Goal: Contribute content: Contribute content

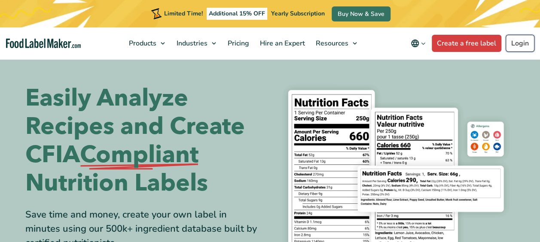
click at [513, 51] on link "Login" at bounding box center [519, 43] width 29 height 17
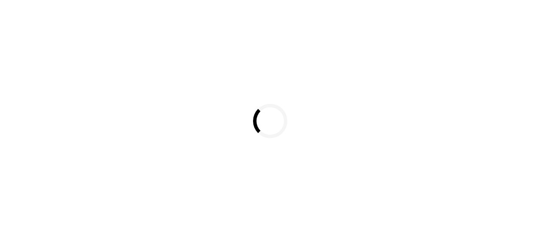
click at [518, 48] on div "Loading..." at bounding box center [270, 121] width 540 height 242
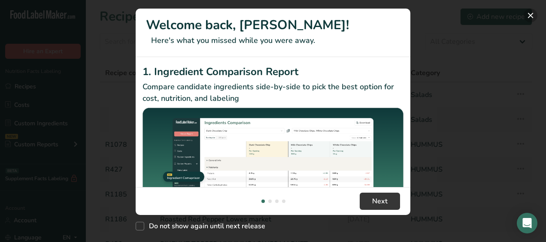
click at [526, 12] on button "New Features" at bounding box center [531, 16] width 14 height 14
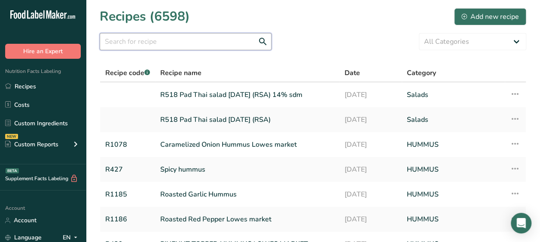
click at [164, 38] on input "text" at bounding box center [186, 41] width 172 height 17
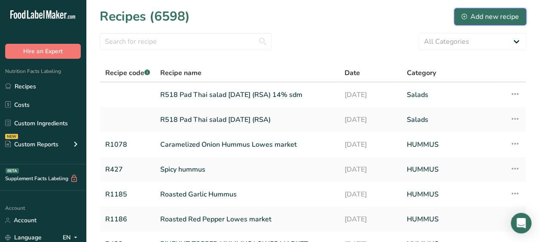
click at [482, 10] on button "Add new recipe" at bounding box center [490, 16] width 72 height 17
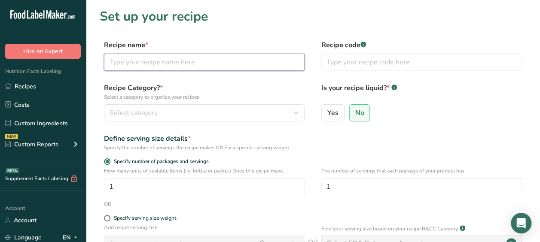
click at [176, 61] on input "text" at bounding box center [204, 62] width 200 height 17
type input "c"
paste input "chimichurri"
click at [116, 61] on input "cchimichurri" at bounding box center [204, 62] width 200 height 17
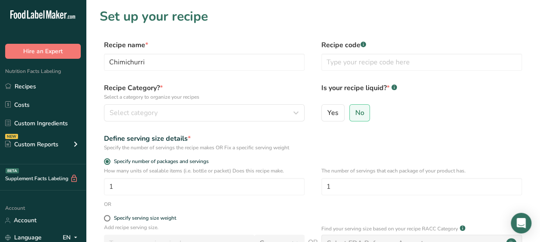
click at [150, 88] on label "Recipe Category? * Select a category to organize your recipes" at bounding box center [204, 92] width 200 height 18
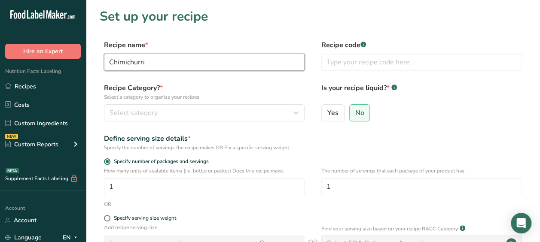
click at [166, 61] on input "Chimichurri" at bounding box center [204, 62] width 200 height 17
type input "Chimichurri Hummus"
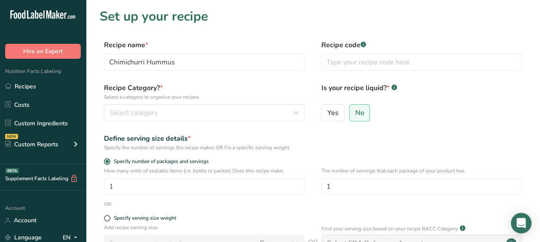
click at [244, 100] on p "Select a category to organize your recipes" at bounding box center [204, 97] width 200 height 8
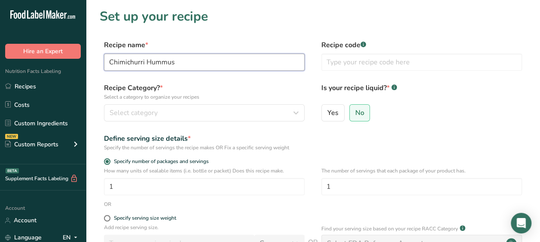
click at [261, 69] on input "Chimichurri Hummus" at bounding box center [204, 62] width 200 height 17
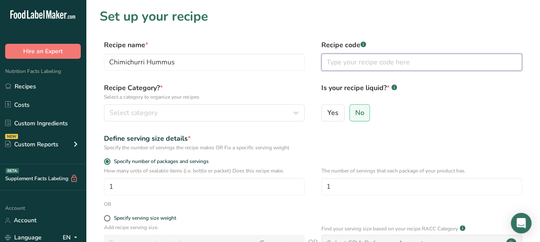
click at [346, 67] on input "text" at bounding box center [421, 62] width 200 height 17
type input "WEG"
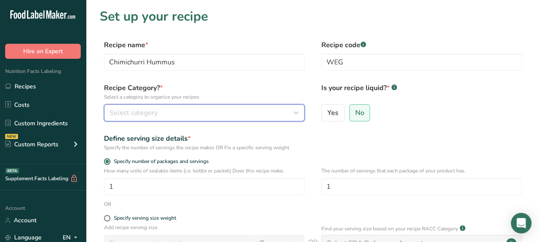
click at [246, 114] on div "Select category" at bounding box center [201, 113] width 184 height 10
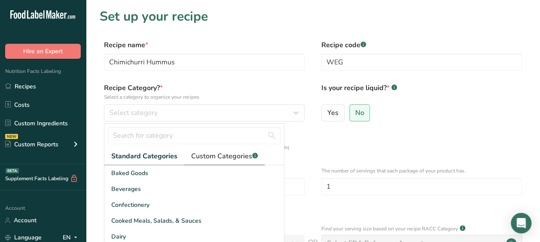
click at [215, 153] on span "Custom Categories .a-a{fill:#347362;}.b-a{fill:#fff;}" at bounding box center [224, 156] width 67 height 10
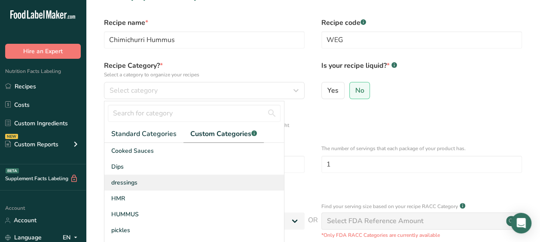
scroll to position [23, 0]
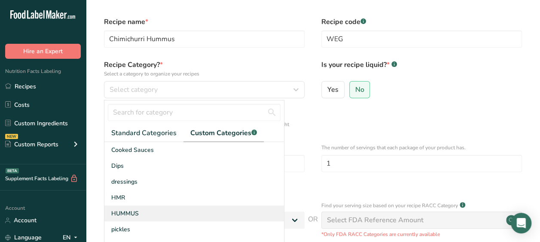
click at [132, 209] on span "HUMMUS" at bounding box center [124, 213] width 27 height 9
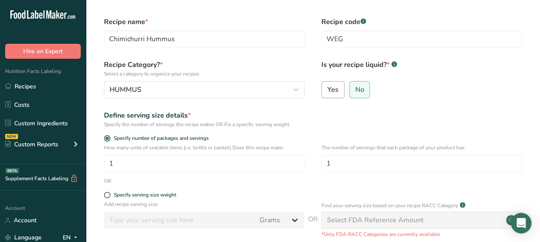
click at [328, 93] on span "Yes" at bounding box center [332, 89] width 11 height 9
click at [327, 92] on input "Yes" at bounding box center [324, 90] width 6 height 6
radio input "true"
radio input "false"
select select "22"
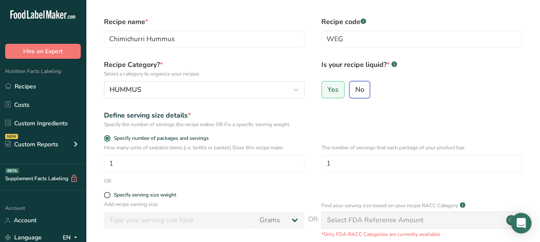
click at [351, 91] on input "No" at bounding box center [352, 90] width 6 height 6
radio input "true"
radio input "false"
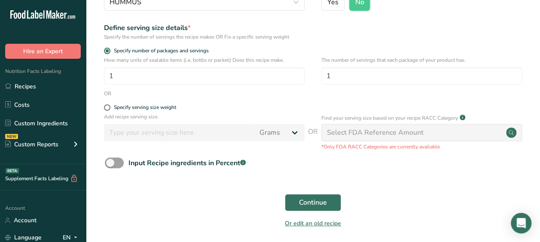
scroll to position [115, 0]
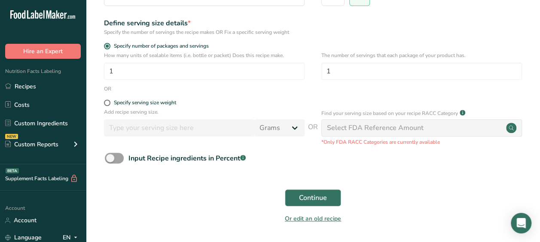
click at [107, 106] on div "Specify serving size weight" at bounding box center [204, 104] width 200 height 9
click at [107, 106] on span at bounding box center [107, 103] width 6 height 6
click at [107, 106] on input "Specify serving size weight" at bounding box center [107, 103] width 6 height 6
radio input "true"
radio input "false"
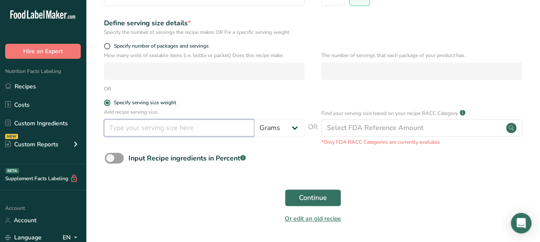
click at [118, 133] on input "number" at bounding box center [179, 127] width 150 height 17
type input "30"
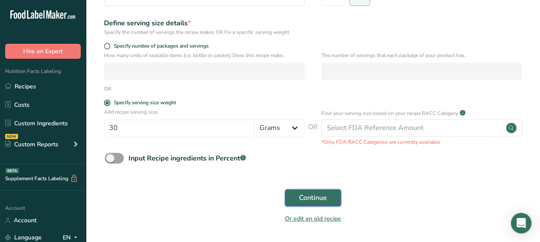
click at [300, 195] on span "Continue" at bounding box center [313, 198] width 28 height 10
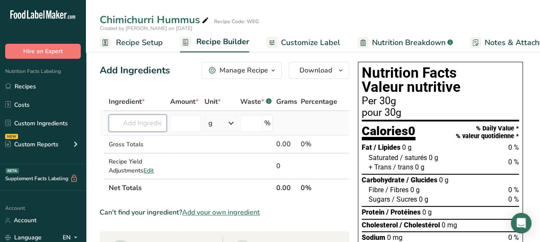
click at [141, 125] on input "text" at bounding box center [138, 123] width 58 height 17
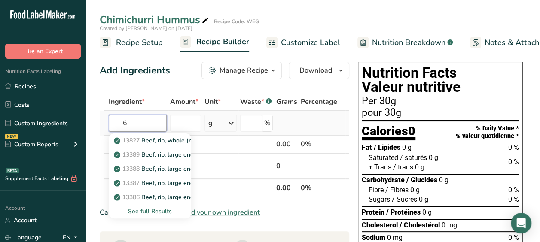
type input "6"
type input "olive oil"
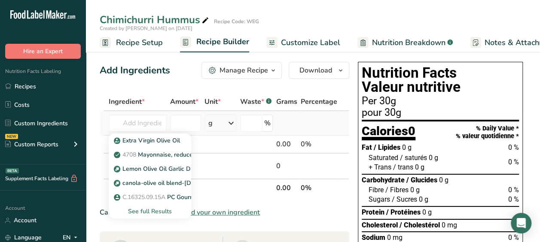
click at [157, 209] on div "See full Results" at bounding box center [149, 211] width 69 height 9
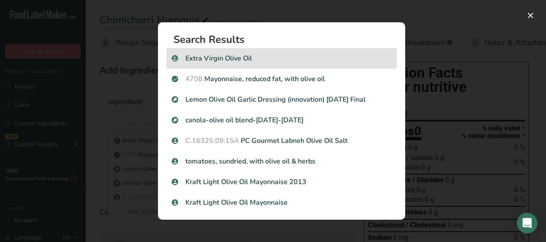
click at [219, 65] on div "Extra Virgin Olive Oil" at bounding box center [282, 58] width 230 height 21
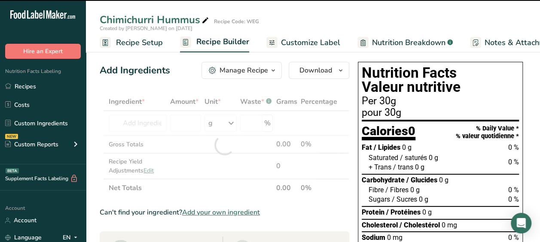
type input "0"
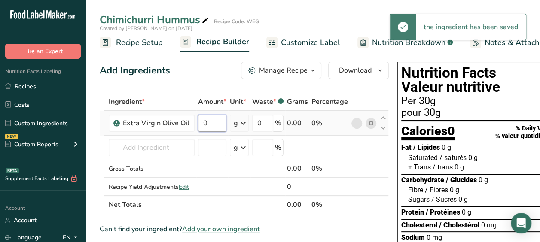
click at [206, 119] on input "0" at bounding box center [212, 123] width 28 height 17
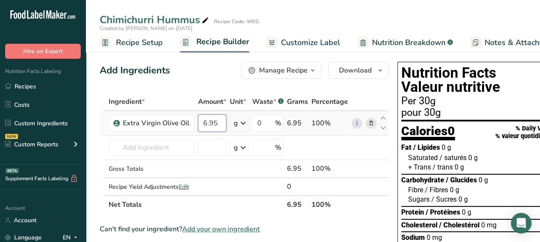
type input "6.95"
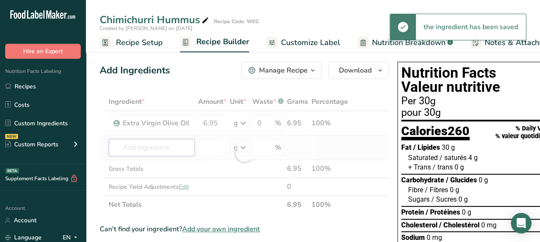
click at [134, 148] on div "Ingredient * Amount * Unit * Waste * .a-a{fill:#347362;}.b-a{fill:#fff;} Grams …" at bounding box center [244, 153] width 289 height 121
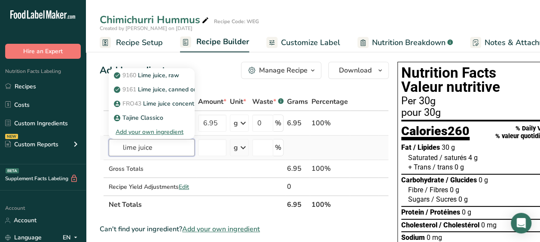
click at [148, 139] on input "lime juice" at bounding box center [152, 147] width 86 height 17
type input "lime juice"
click at [161, 98] on link "FRO43 Lime juice concentrate, frozen" at bounding box center [152, 104] width 86 height 14
type input "Lime juice concentrate, frozen"
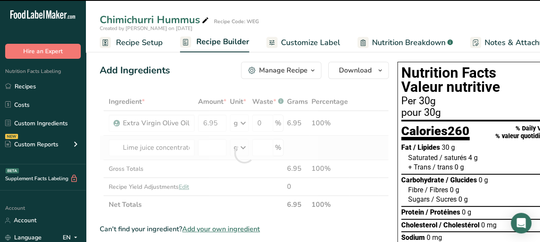
type input "0"
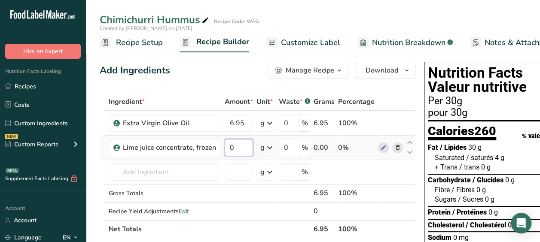
click at [233, 152] on input "0" at bounding box center [238, 147] width 28 height 17
type input "0.67"
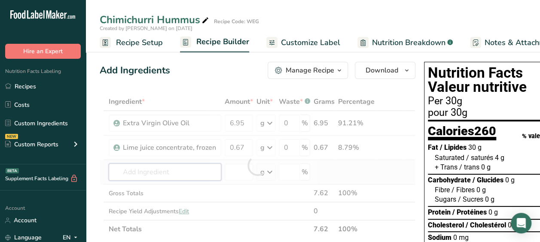
click at [168, 170] on div "Ingredient * Amount * Unit * Waste * .a-a{fill:#347362;}.b-a{fill:#fff;} Grams …" at bounding box center [257, 165] width 315 height 145
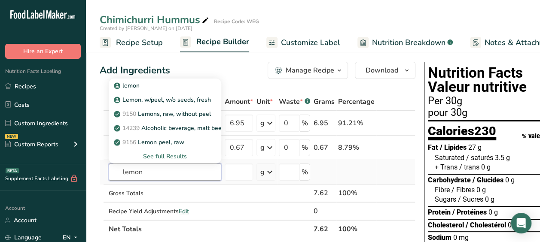
type input "lemon"
click at [170, 157] on div "See full Results" at bounding box center [164, 156] width 99 height 9
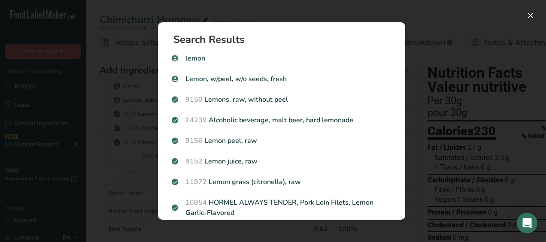
click at [149, 171] on div "Search Results lemon [PERSON_NAME], w/peel, w/o seeds, fresh 9150 Lemons, raw, …" at bounding box center [281, 121] width 275 height 225
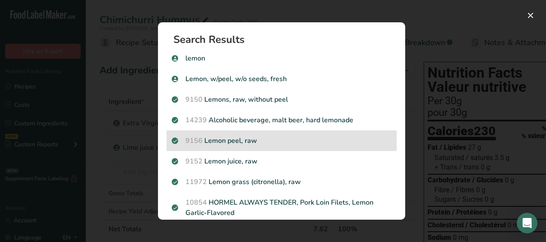
click at [317, 144] on p "9156 Lemon peel, raw" at bounding box center [282, 141] width 220 height 10
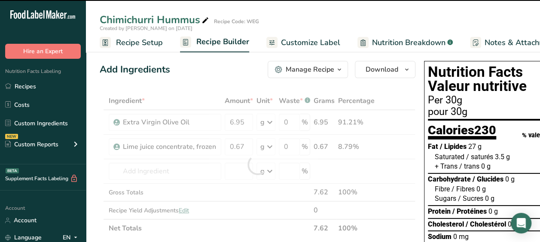
type input "0"
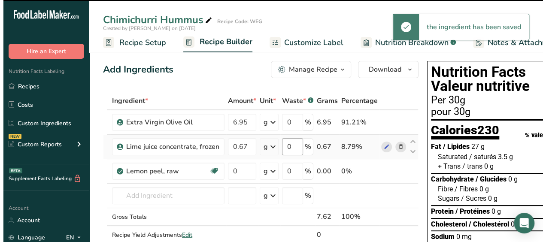
scroll to position [1, 0]
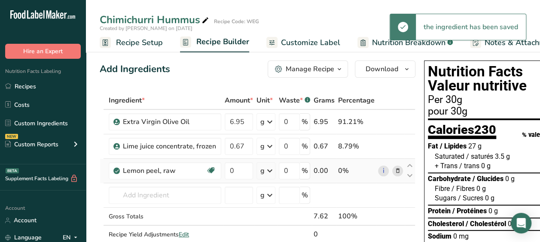
click at [394, 171] on icon at bounding box center [397, 171] width 6 height 9
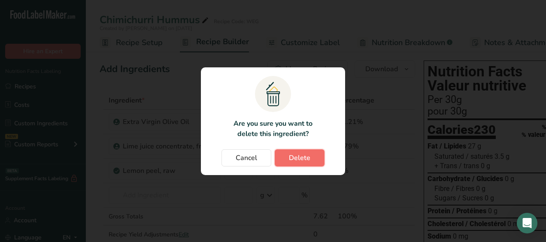
click at [306, 156] on span "Delete" at bounding box center [299, 158] width 21 height 10
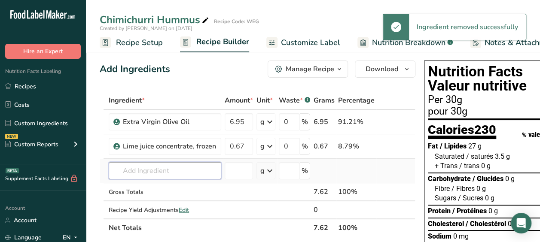
click at [177, 173] on input "text" at bounding box center [165, 170] width 112 height 17
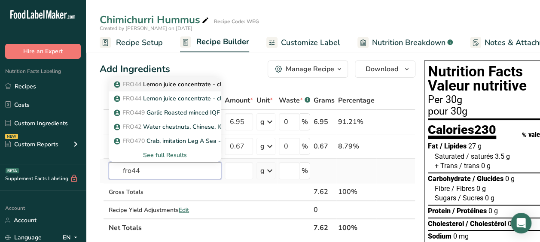
type input "fro44"
click at [191, 86] on p "FRO44 Lemon juice concentrate - cloudy Low Pulp" at bounding box center [188, 84] width 147 height 9
type input "Lemon juice concentrate - cloudy Low Pulp"
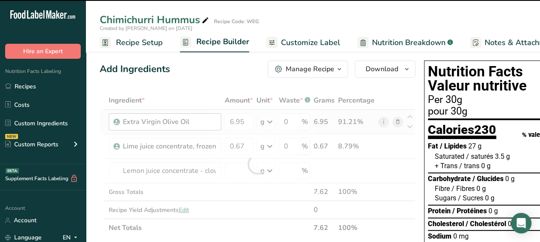
type input "0"
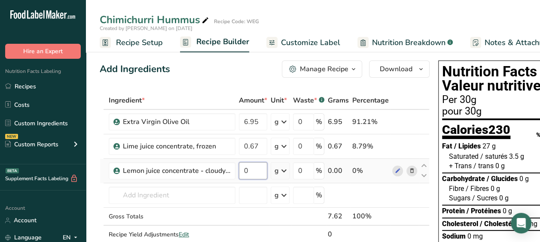
click at [249, 178] on input "0" at bounding box center [253, 170] width 28 height 17
type input "0.34"
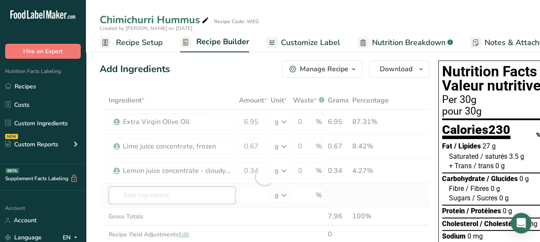
click at [205, 186] on div "Ingredient * Amount * Unit * Waste * .a-a{fill:#347362;}.b-a{fill:#fff;} Grams …" at bounding box center [265, 176] width 330 height 170
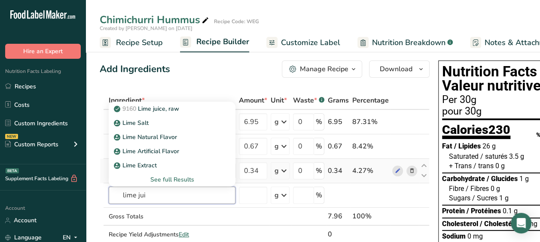
type input "lime juic"
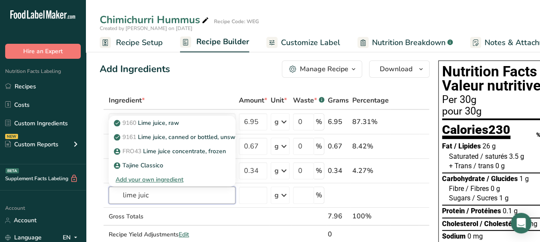
drag, startPoint x: 161, startPoint y: 188, endPoint x: 97, endPoint y: 189, distance: 63.5
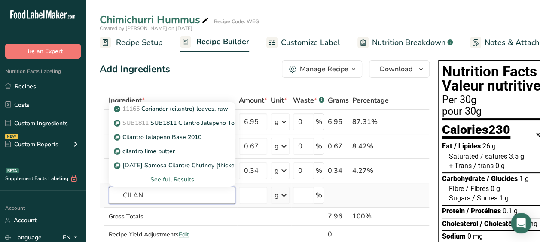
type input "CILAN"
click at [174, 183] on div "See full Results" at bounding box center [171, 179] width 113 height 9
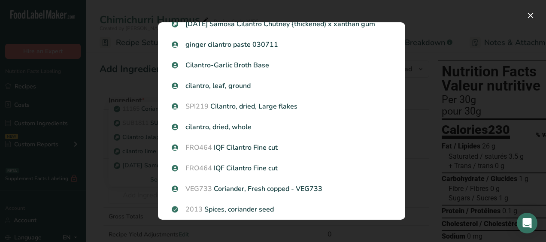
scroll to position [447, 0]
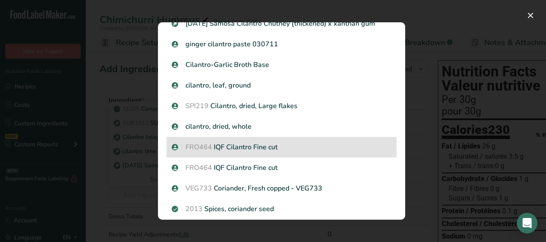
click at [218, 152] on p "FRO464 IQF Cilantro Fine cut" at bounding box center [282, 147] width 220 height 10
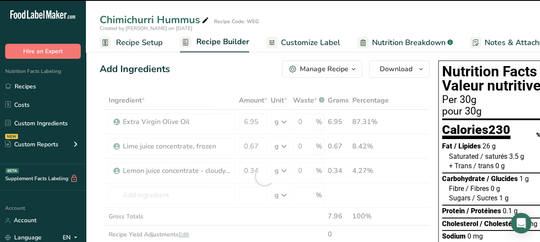
type input "0"
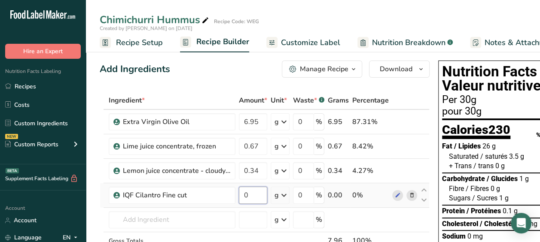
click at [254, 196] on input "0" at bounding box center [253, 195] width 28 height 17
type input "6.46"
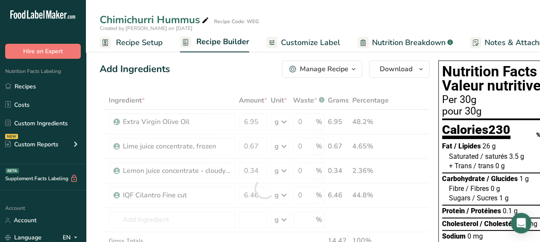
drag, startPoint x: 186, startPoint y: 229, endPoint x: 178, endPoint y: 213, distance: 18.2
click at [178, 213] on div "Ingredient * Amount * Unit * Waste * .a-a{fill:#347362;}.b-a{fill:#fff;} Grams …" at bounding box center [265, 188] width 330 height 194
click at [178, 213] on div at bounding box center [265, 188] width 330 height 194
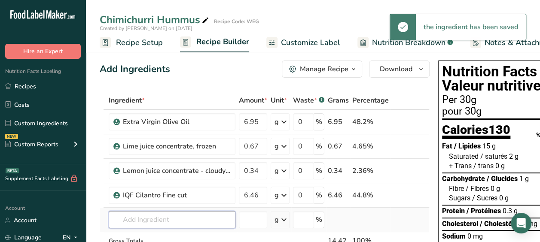
click at [136, 226] on input "text" at bounding box center [172, 219] width 127 height 17
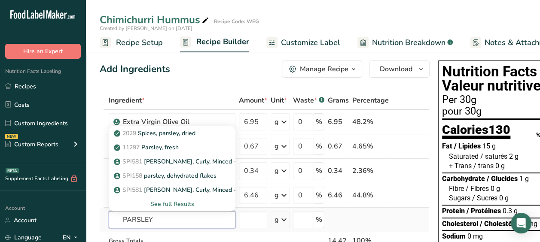
type input "PARSLEY"
click at [182, 205] on div "See full Results" at bounding box center [171, 204] width 113 height 9
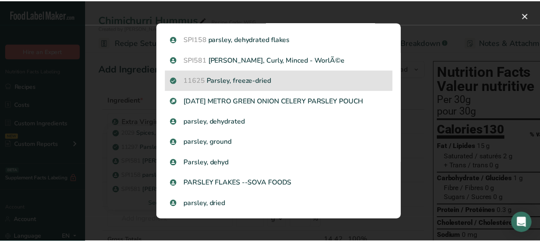
scroll to position [156, 0]
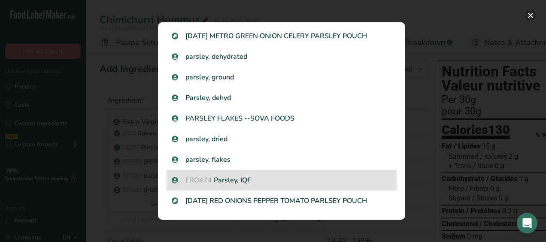
click at [259, 175] on p "FRO474 Parsley, IQF" at bounding box center [282, 180] width 220 height 10
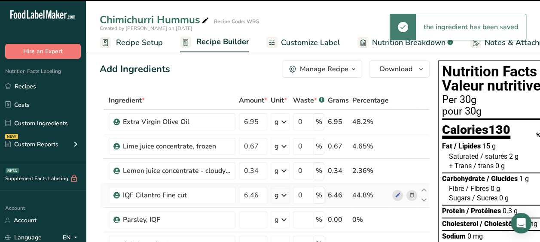
type input "0"
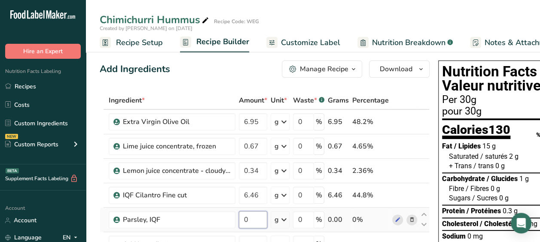
click at [251, 213] on input "0" at bounding box center [253, 219] width 28 height 17
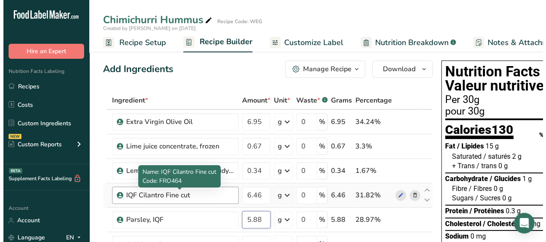
scroll to position [70, 0]
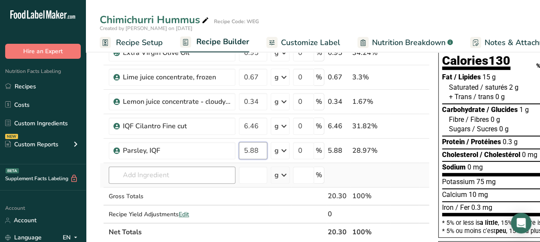
type input "5.88"
click at [167, 177] on div "Ingredient * Amount * Unit * Waste * .a-a{fill:#347362;}.b-a{fill:#fff;} Grams …" at bounding box center [265, 131] width 330 height 219
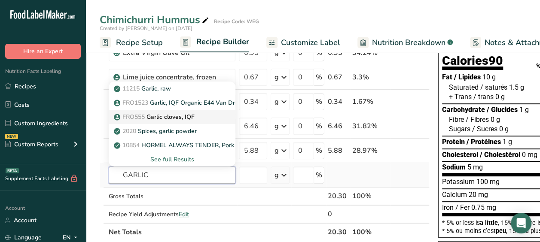
type input "GARLIC"
click at [145, 115] on span "FRO555" at bounding box center [133, 117] width 22 height 8
type input "Garlic cloves, IQF"
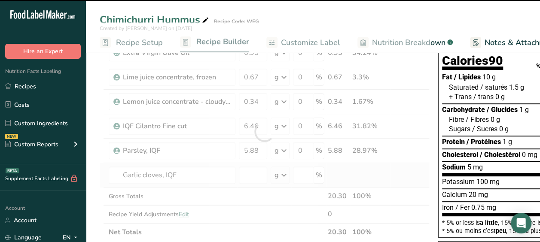
click at [145, 115] on div at bounding box center [265, 131] width 330 height 219
type input "0"
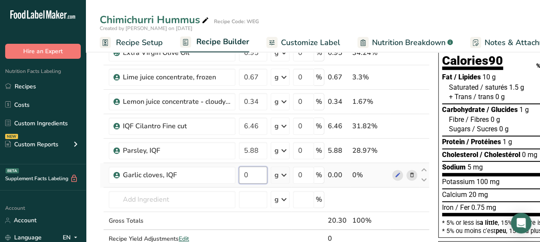
click at [252, 169] on input "0" at bounding box center [253, 175] width 28 height 17
type input "3.36"
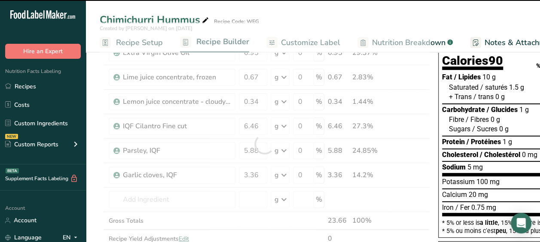
click at [194, 185] on div "Ingredient * Amount * Unit * Waste * .a-a{fill:#347362;}.b-a{fill:#fff;} Grams …" at bounding box center [265, 143] width 330 height 243
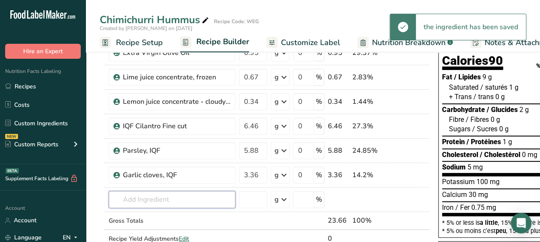
click at [189, 202] on input "text" at bounding box center [172, 199] width 127 height 17
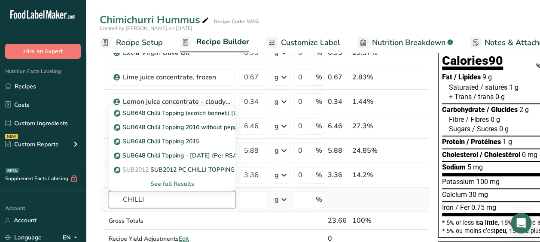
type input "CHILLI"
click at [176, 188] on div "See full Results" at bounding box center [172, 184] width 127 height 14
click at [175, 179] on div "See full Results" at bounding box center [171, 183] width 113 height 9
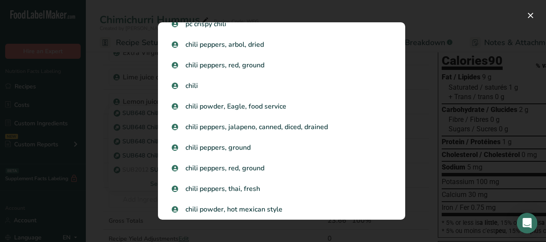
scroll to position [888, 0]
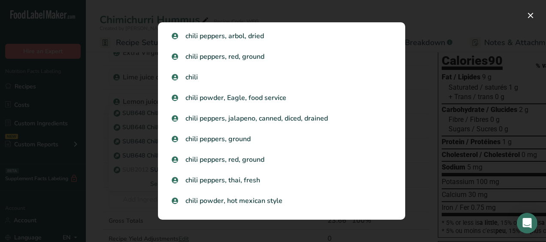
drag, startPoint x: 88, startPoint y: 130, endPoint x: 539, endPoint y: 14, distance: 466.2
click at [539, 14] on div "Search results modal" at bounding box center [273, 121] width 546 height 242
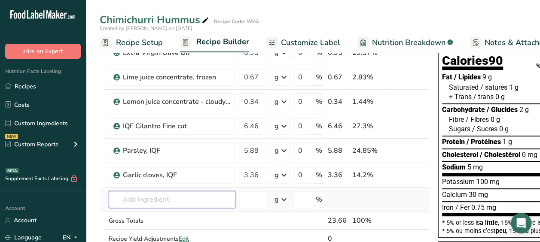
click at [168, 200] on input "text" at bounding box center [172, 199] width 127 height 17
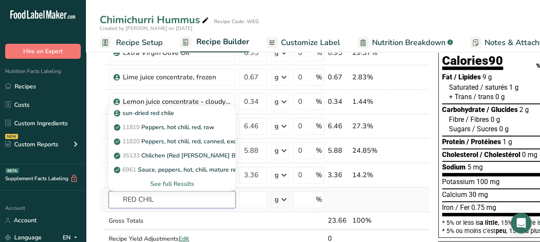
type input "RED CHIL"
click at [181, 181] on div "See full Results" at bounding box center [171, 183] width 113 height 9
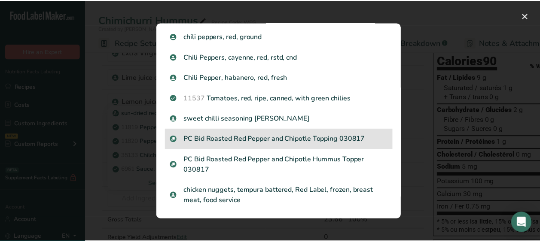
scroll to position [0, 0]
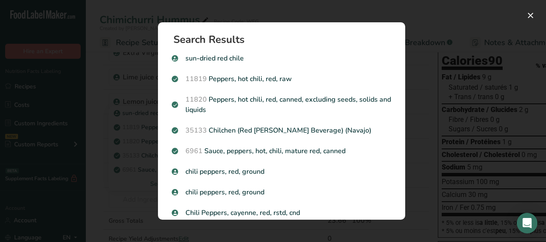
click at [142, 161] on div "Search results modal" at bounding box center [273, 121] width 546 height 242
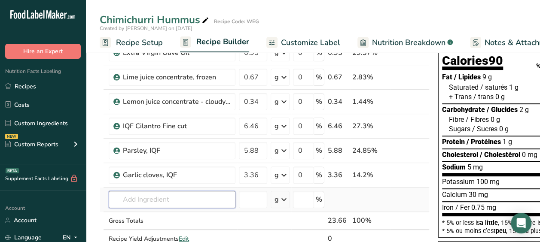
click at [137, 194] on input "text" at bounding box center [172, 199] width 127 height 17
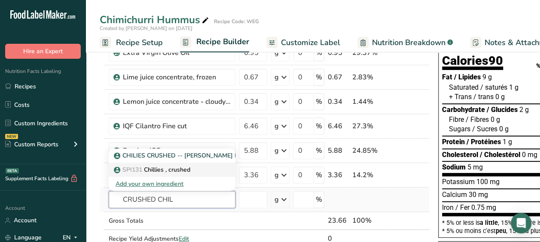
type input "CRUSHED CHIL"
click at [167, 165] on p "SPI131 Chillies , crushed" at bounding box center [152, 169] width 75 height 9
type input "Chillies , crushed"
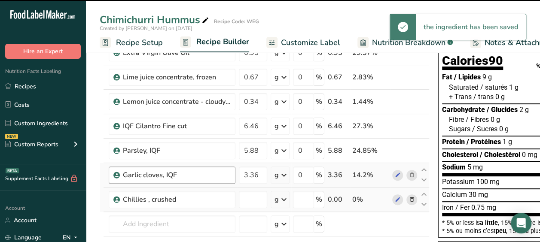
type input "0"
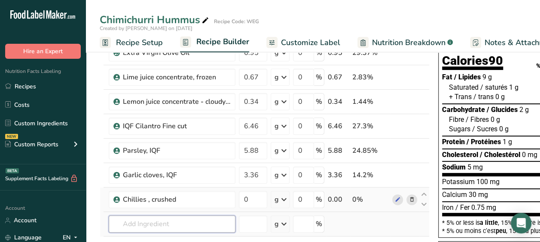
click at [128, 227] on input "text" at bounding box center [172, 223] width 127 height 17
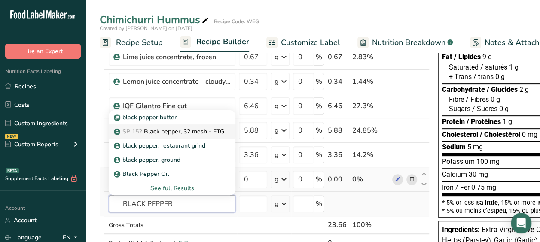
scroll to position [90, 0]
type input "BLACK PEPPER"
click at [150, 135] on link "SPI152 Black pepper, 32 mesh - ETG" at bounding box center [172, 132] width 127 height 14
type input "Black pepper, 32 mesh - ETG"
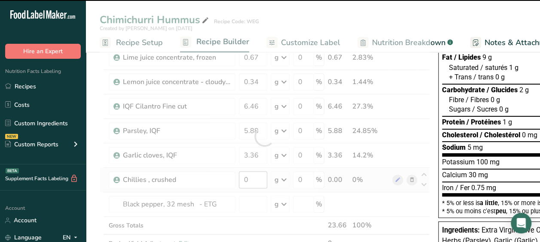
type input "0"
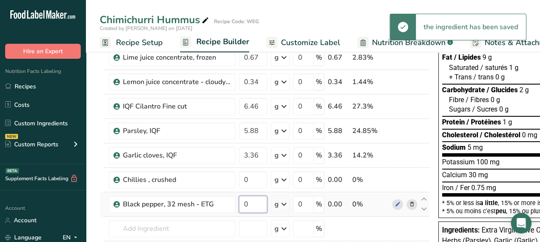
click at [253, 204] on input "0" at bounding box center [253, 204] width 28 height 17
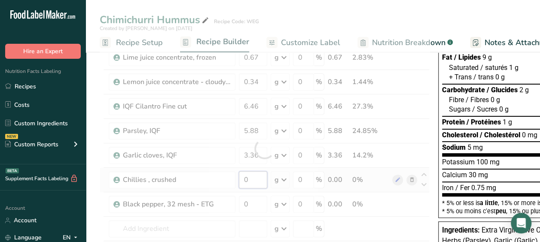
click at [255, 178] on div "Ingredient * Amount * Unit * Waste * .a-a{fill:#347362;}.b-a{fill:#fff;} Grams …" at bounding box center [265, 149] width 330 height 292
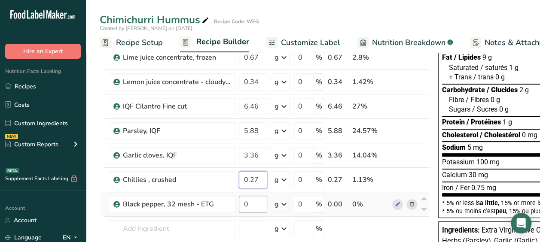
type input "0.27"
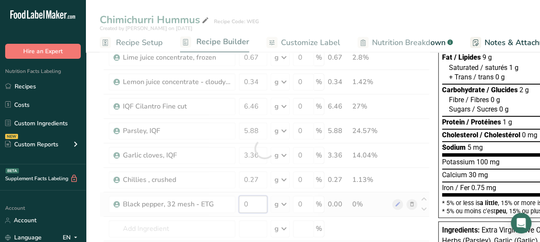
click at [254, 197] on div "Ingredient * Amount * Unit * Waste * .a-a{fill:#347362;}.b-a{fill:#fff;} Grams …" at bounding box center [265, 149] width 330 height 292
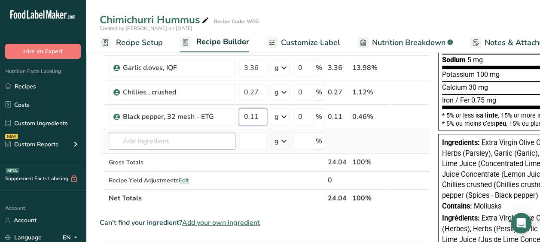
scroll to position [181, 0]
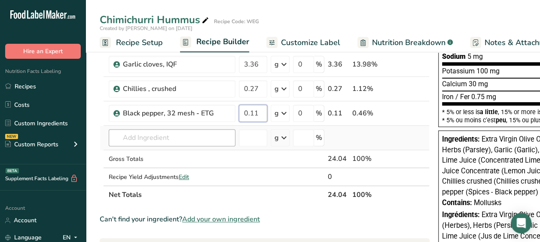
type input "0.11"
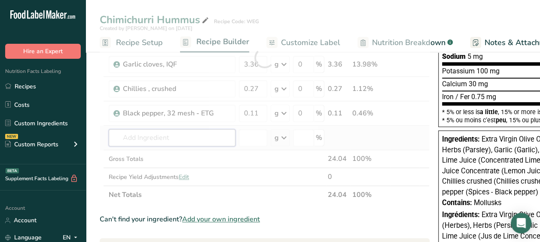
click at [162, 139] on div "Ingredient * Amount * Unit * Waste * .a-a{fill:#347362;}.b-a{fill:#fff;} Grams …" at bounding box center [265, 58] width 330 height 292
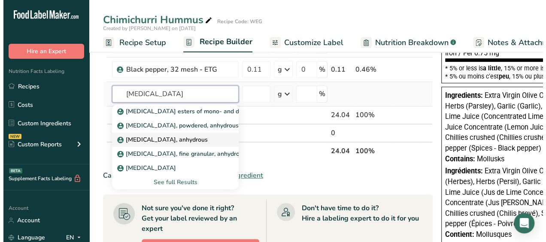
scroll to position [229, 0]
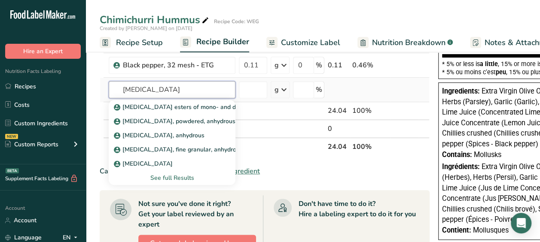
type input "[MEDICAL_DATA]"
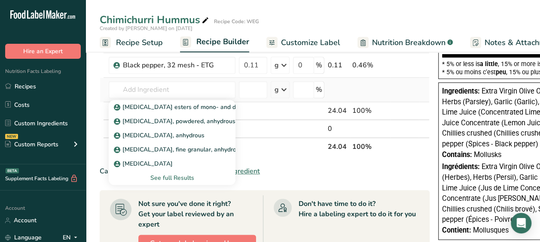
click at [182, 172] on div "See full Results" at bounding box center [172, 178] width 127 height 14
click at [168, 175] on div "See full Results" at bounding box center [171, 177] width 113 height 9
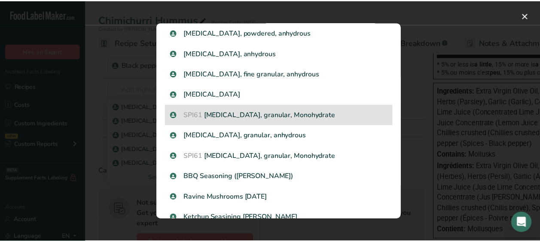
scroll to position [57, 0]
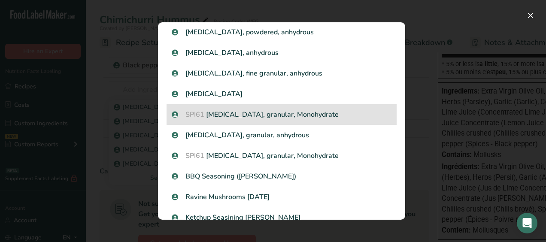
click at [218, 111] on p "SPI61 [MEDICAL_DATA], granular, Monohydrate" at bounding box center [282, 114] width 220 height 10
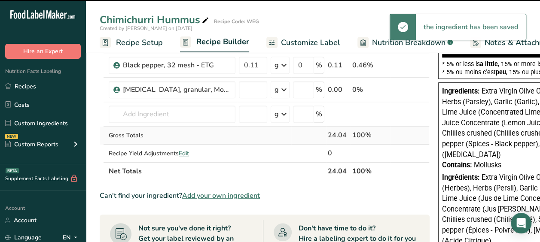
type input "0"
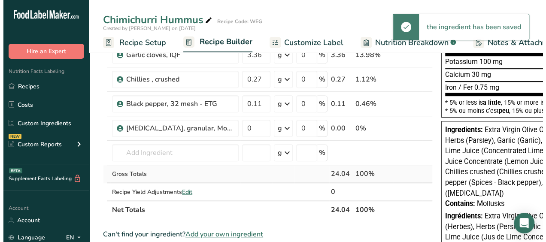
scroll to position [190, 0]
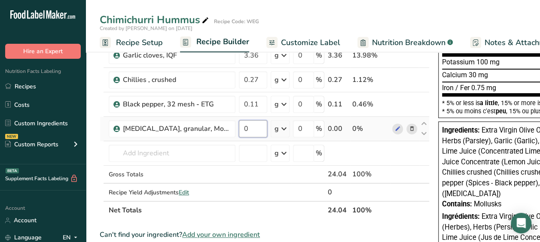
click at [253, 127] on input "0" at bounding box center [253, 128] width 28 height 17
type input "0.03"
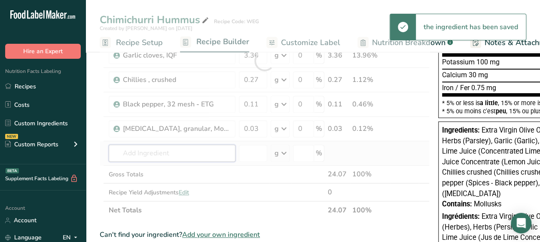
click at [145, 148] on div "Ingredient * Amount * Unit * Waste * .a-a{fill:#347362;}.b-a{fill:#fff;} Grams …" at bounding box center [265, 61] width 330 height 317
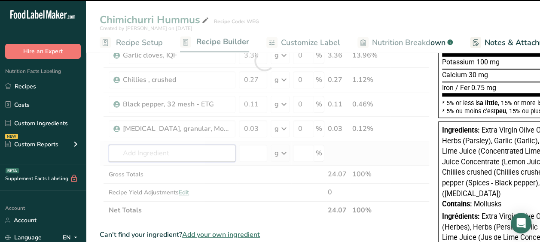
type input "S"
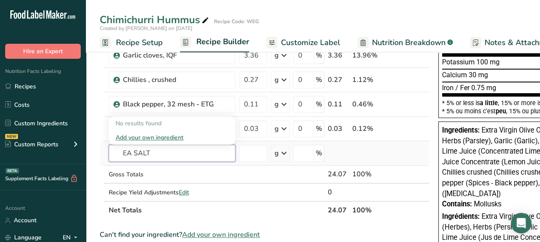
click at [175, 157] on input "EA SALT" at bounding box center [172, 153] width 127 height 17
click at [119, 150] on input "EA SALT" at bounding box center [172, 153] width 127 height 17
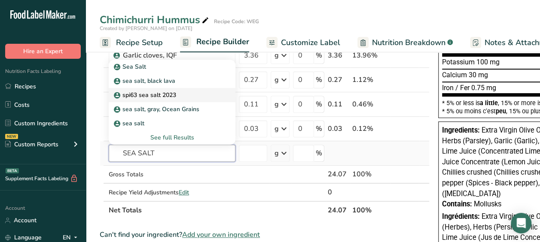
type input "SEA SALT"
click at [151, 91] on p "spi63 sea salt 2023" at bounding box center [145, 95] width 61 height 9
type input "spi63 sea salt 2023"
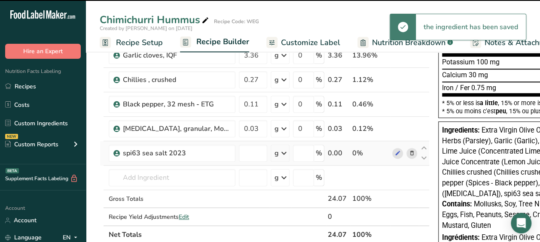
type input "0"
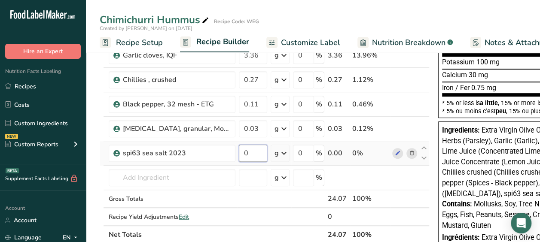
click at [247, 149] on input "0" at bounding box center [253, 153] width 28 height 17
type input "0.67"
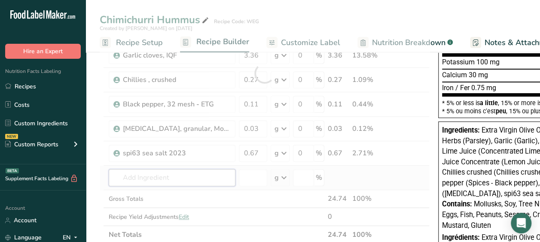
click at [208, 171] on div "Ingredient * Amount * Unit * Waste * .a-a{fill:#347362;}.b-a{fill:#fff;} Grams …" at bounding box center [265, 73] width 330 height 341
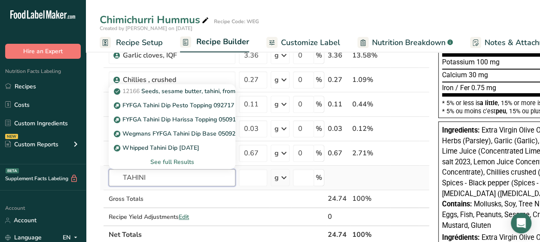
type input "TAHINI"
click at [180, 160] on div "See full Results" at bounding box center [171, 162] width 113 height 9
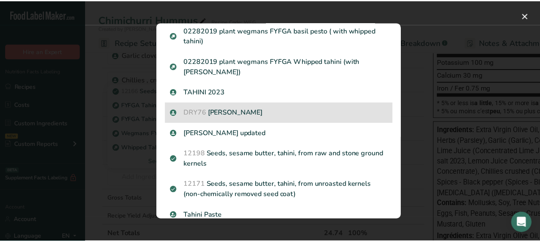
scroll to position [327, 0]
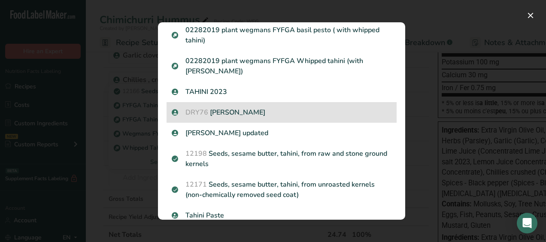
click at [233, 118] on div "DRY76 Balsam Tahini" at bounding box center [282, 112] width 230 height 21
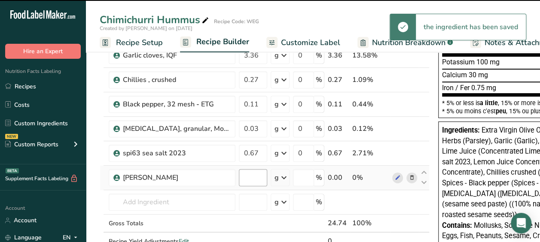
type input "0"
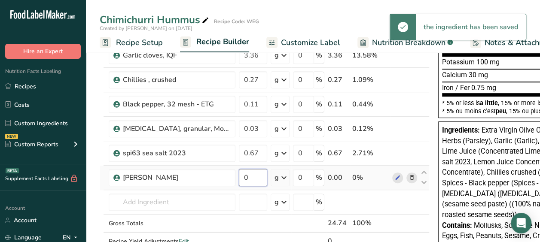
click at [256, 177] on input "0" at bounding box center [253, 177] width 28 height 17
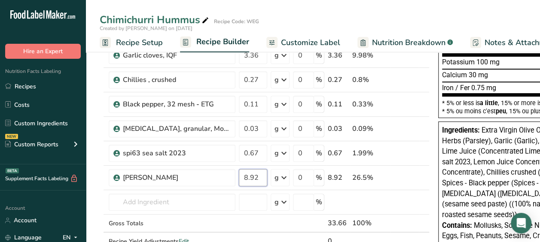
type input "8.92"
